Goal: Connect with others: Connect with others

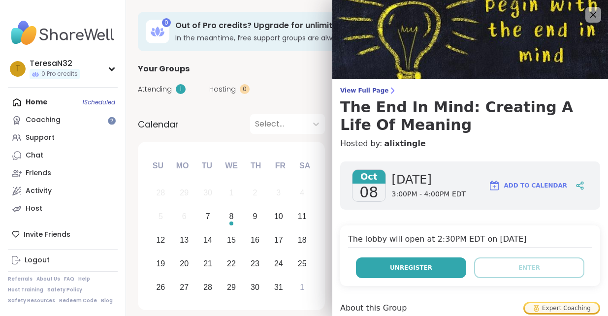
click at [432, 263] on button "Unregister" at bounding box center [411, 267] width 110 height 21
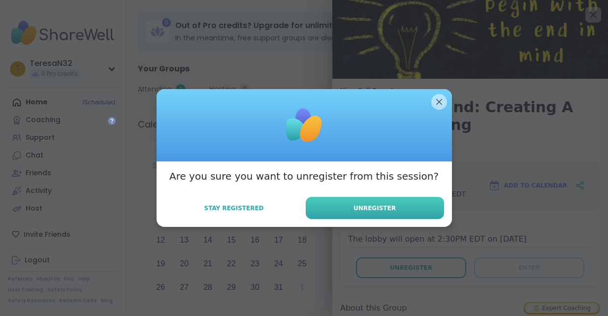
click at [374, 215] on button "Unregister" at bounding box center [375, 208] width 138 height 22
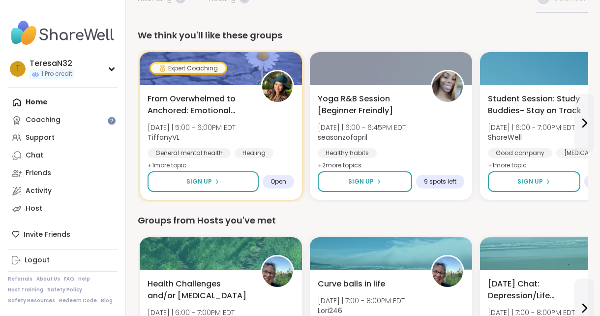
scroll to position [98, 0]
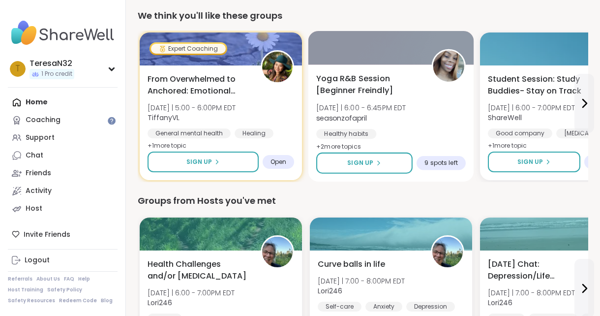
click at [358, 86] on span "Yoga R&B Session [Beginner Freindly]" at bounding box center [368, 85] width 104 height 24
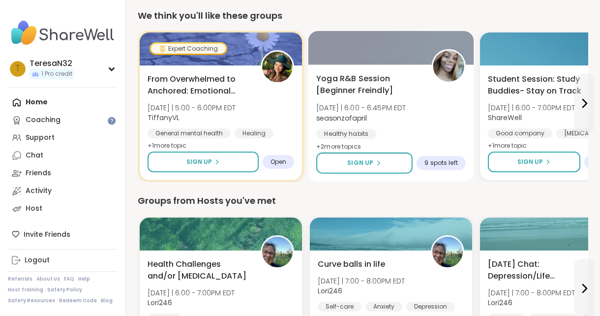
click at [458, 75] on img at bounding box center [448, 66] width 31 height 31
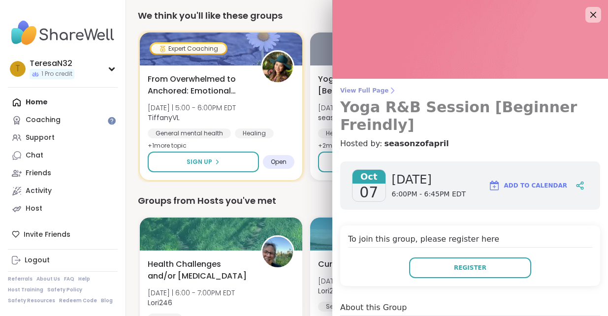
click at [370, 92] on span "View Full Page" at bounding box center [470, 91] width 260 height 8
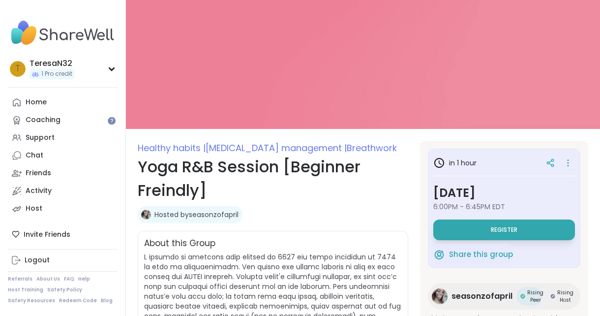
click at [212, 214] on link "Hosted by seasonzofapril" at bounding box center [196, 215] width 84 height 10
